Goal: Information Seeking & Learning: Learn about a topic

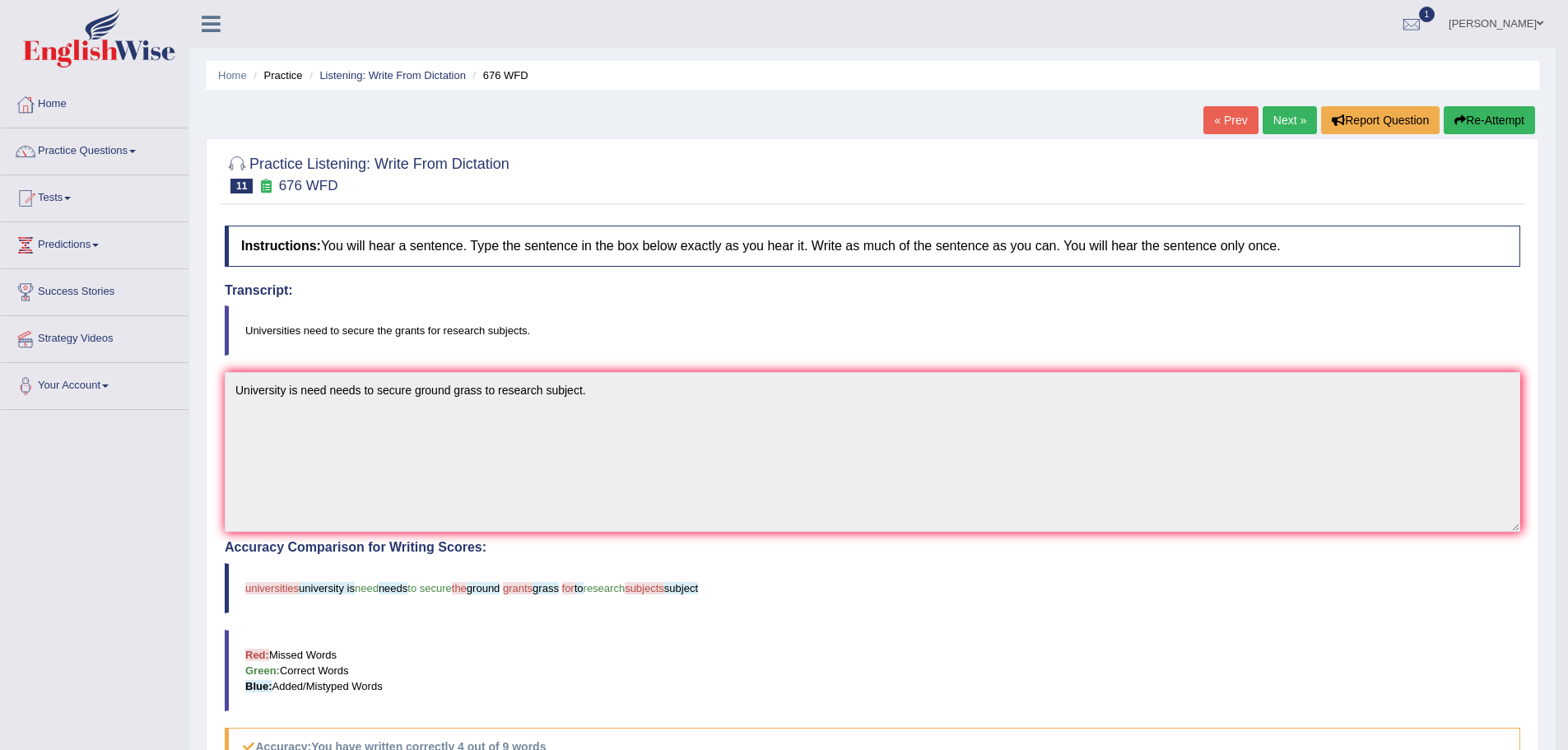
click at [1262, 120] on link "Next »" at bounding box center [1289, 120] width 54 height 28
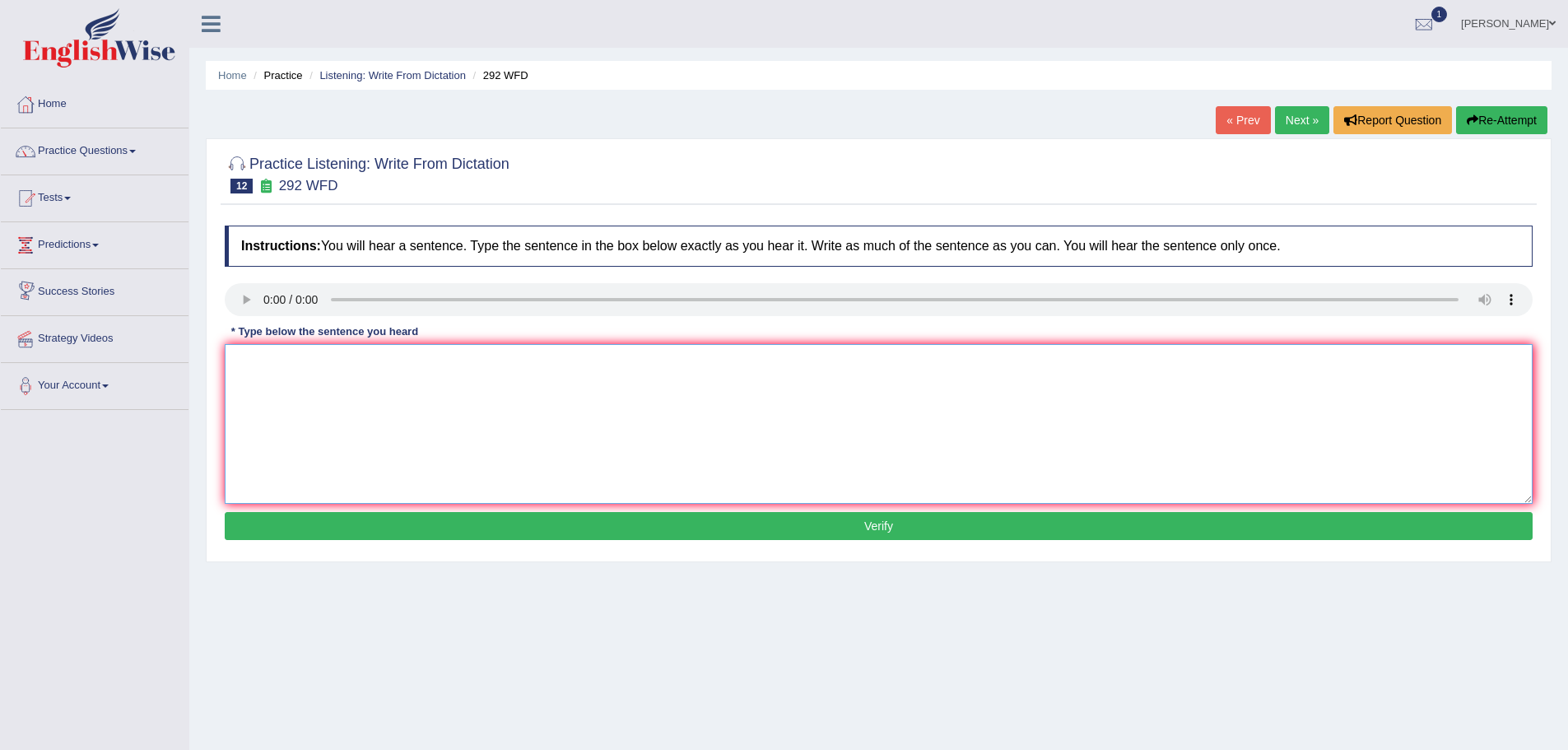
click at [482, 383] on textarea at bounding box center [879, 425] width 1308 height 160
type textarea "s"
type textarea "Some people argue that education not that important."
click at [830, 537] on button "Verify" at bounding box center [879, 526] width 1308 height 28
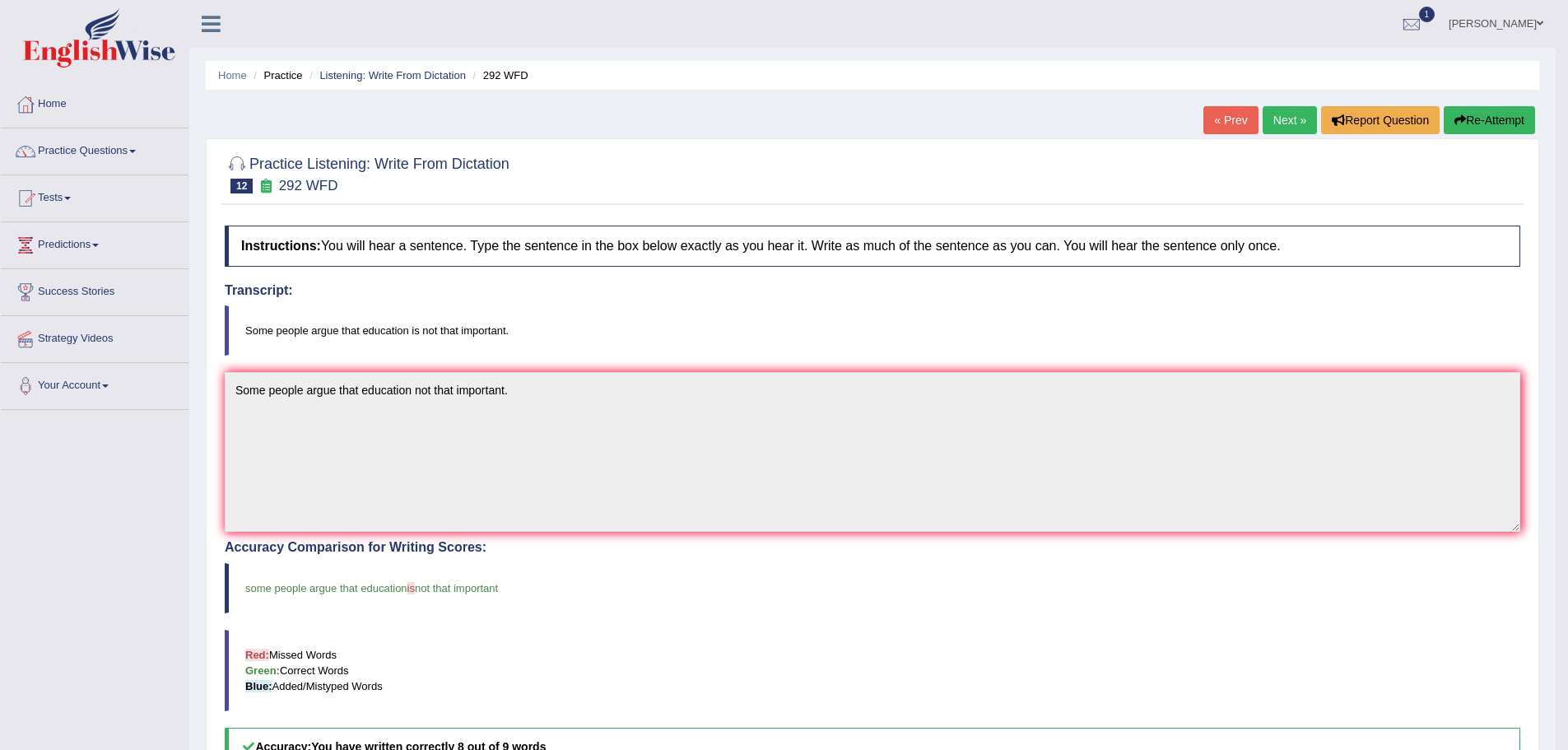
click at [1262, 124] on link "Next »" at bounding box center [1289, 120] width 54 height 28
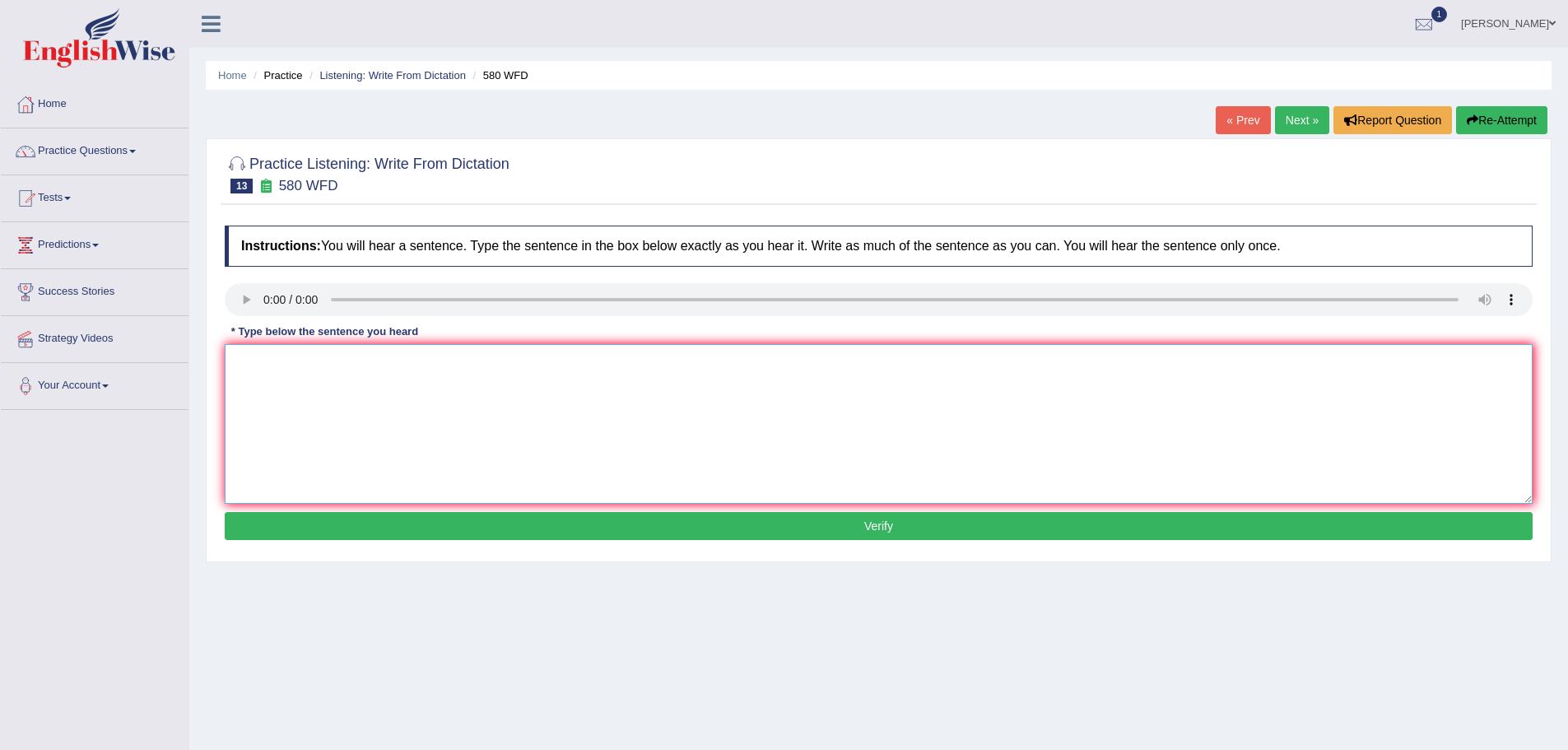
click at [491, 387] on textarea at bounding box center [879, 425] width 1308 height 160
type textarea "You can you your laptop in their lecture,"
click at [851, 541] on button "Verify" at bounding box center [879, 526] width 1308 height 28
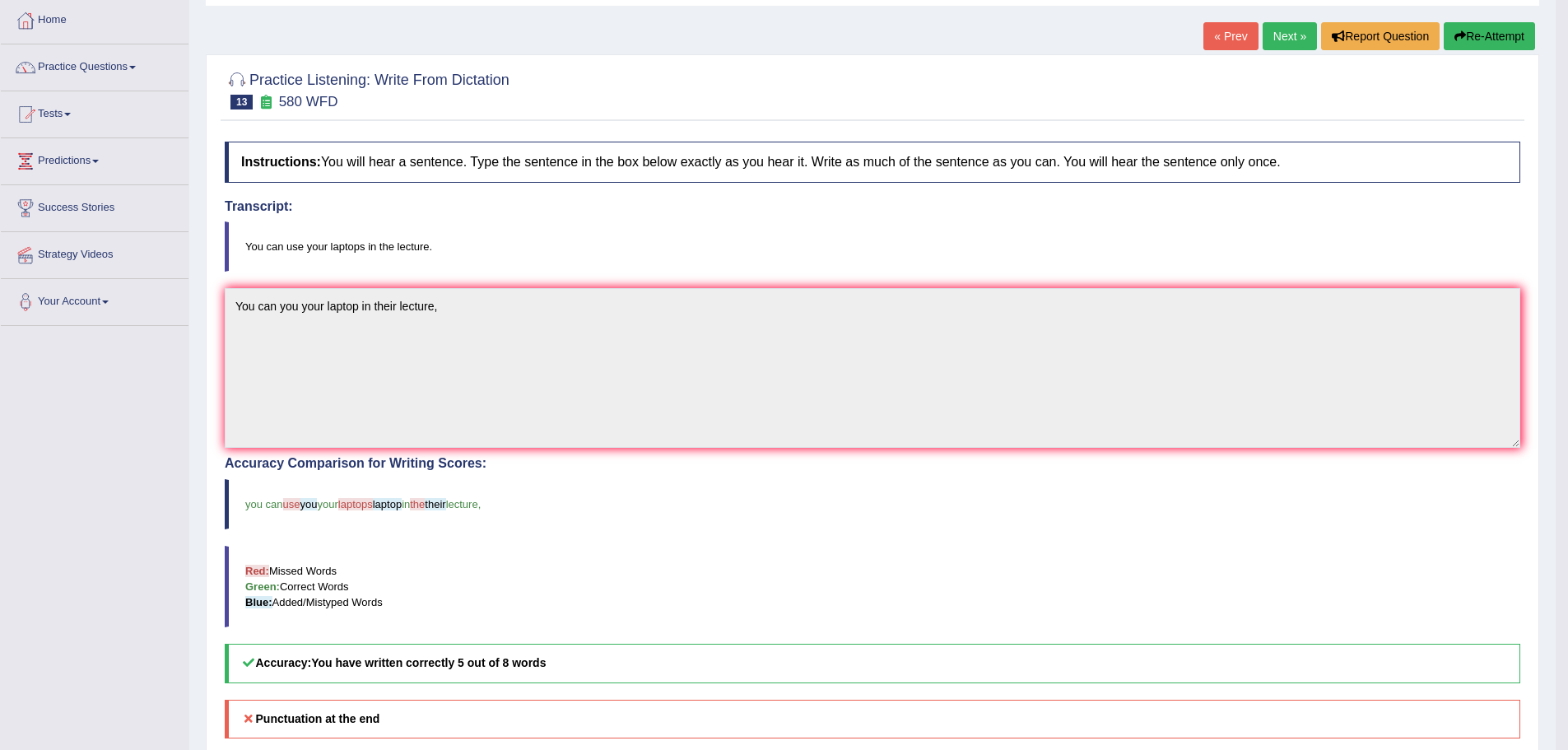
scroll to position [164, 0]
